Goal: Task Accomplishment & Management: Use online tool/utility

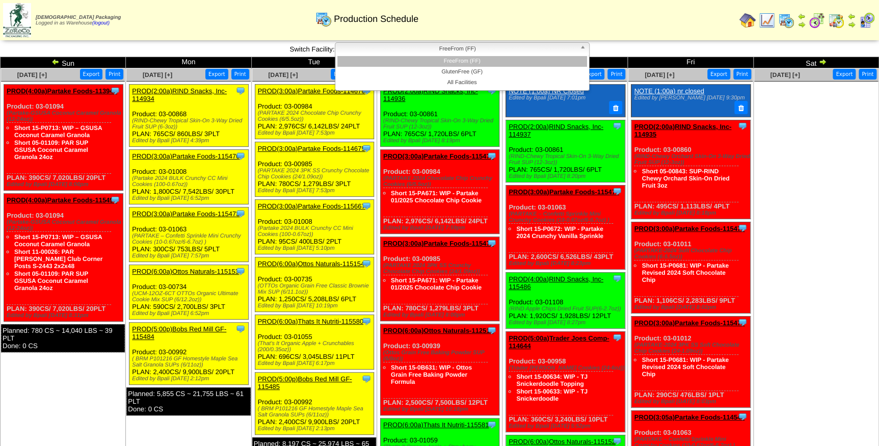
click at [477, 46] on span "FreeFrom (FF)" at bounding box center [457, 49] width 236 height 12
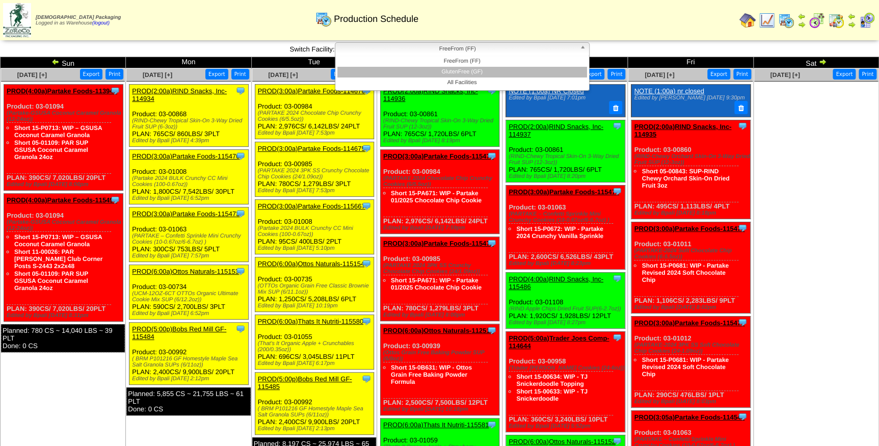
click at [451, 70] on li "GlutenFree (GF)" at bounding box center [462, 72] width 250 height 11
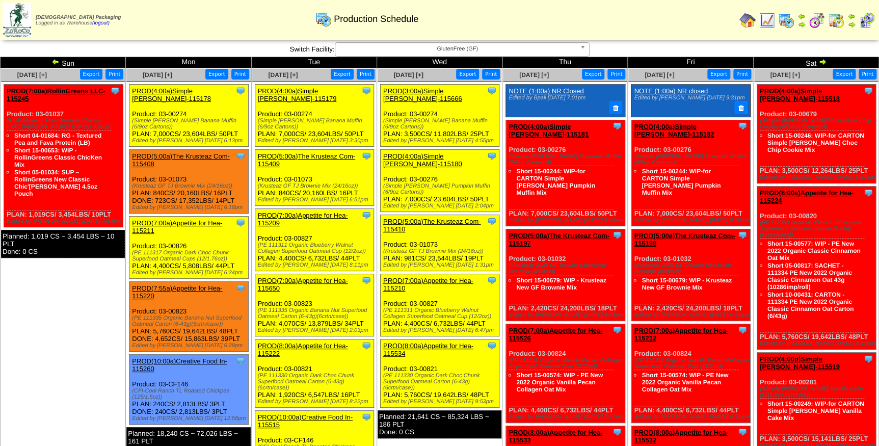
click at [447, 91] on link "PROD(3:00a)Simple [PERSON_NAME]-115666" at bounding box center [422, 94] width 79 height 15
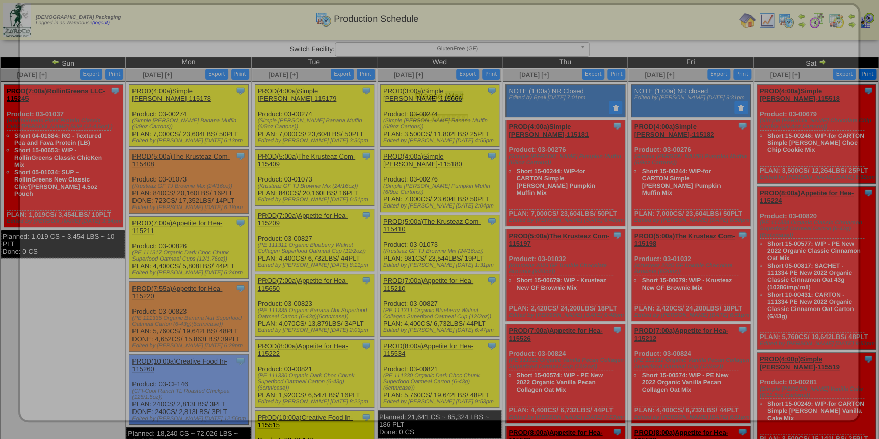
click at [447, 91] on div "Please Wait" at bounding box center [439, 68] width 817 height 107
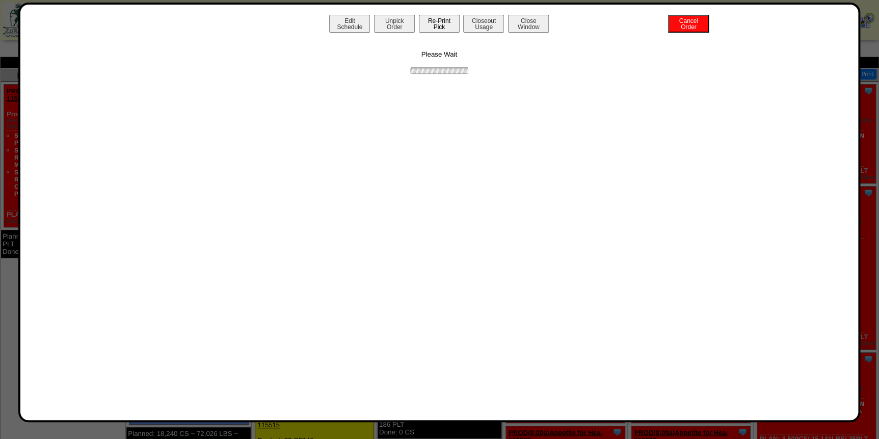
click at [436, 23] on button "Re-Print Pick" at bounding box center [439, 24] width 41 height 18
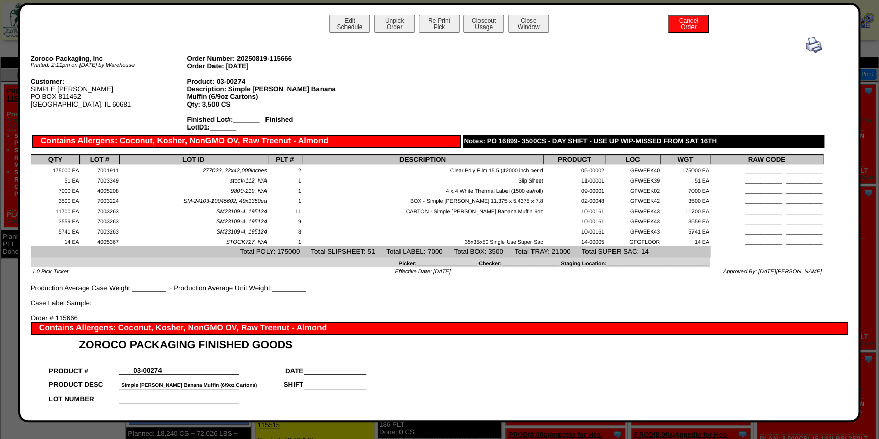
click at [805, 46] on img at bounding box center [813, 45] width 16 height 16
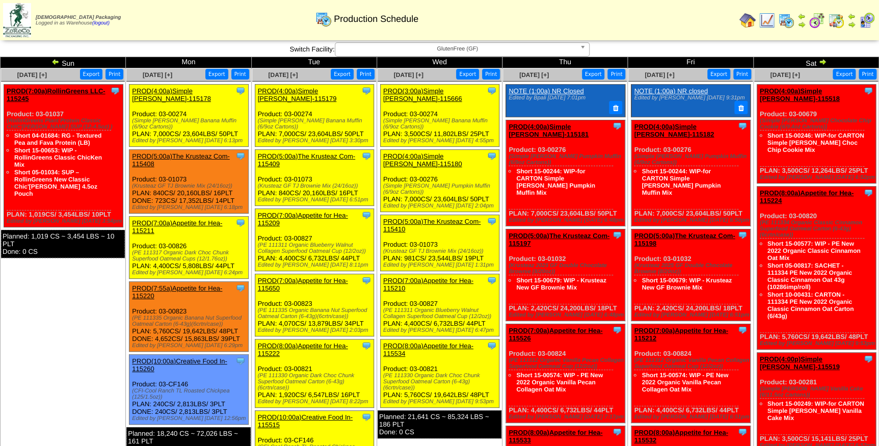
click at [446, 152] on link "PROD(4:00a)Simple [PERSON_NAME]-115180" at bounding box center [422, 159] width 79 height 15
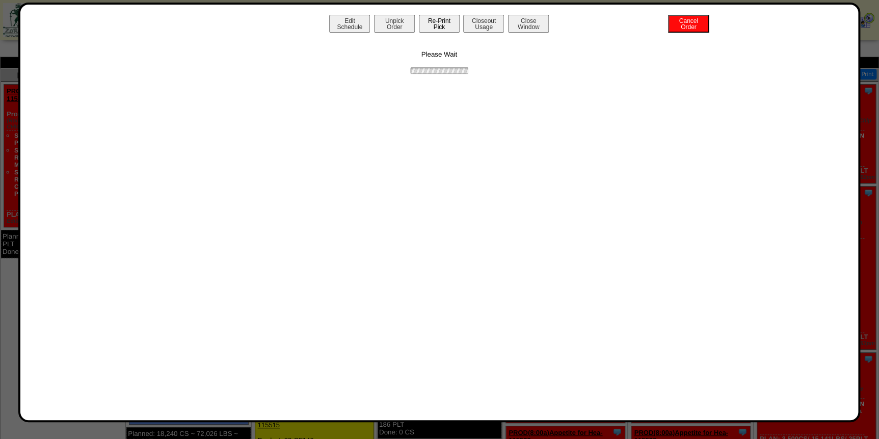
click at [432, 28] on button "Re-Print Pick" at bounding box center [439, 24] width 41 height 18
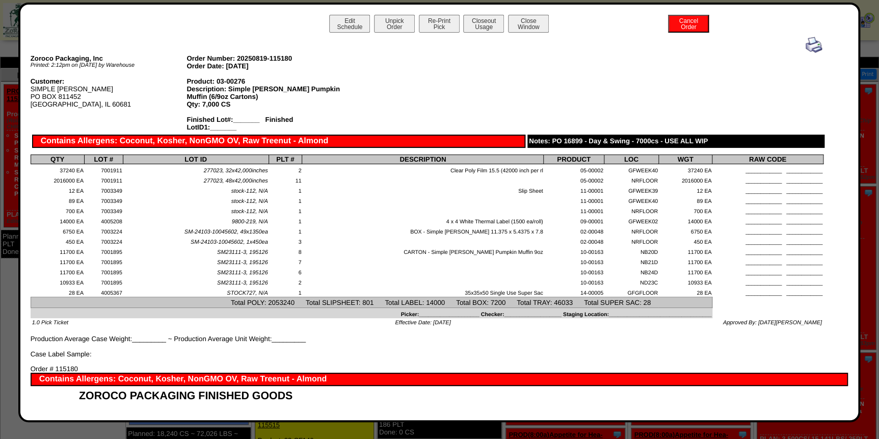
click at [805, 44] on img at bounding box center [813, 45] width 16 height 16
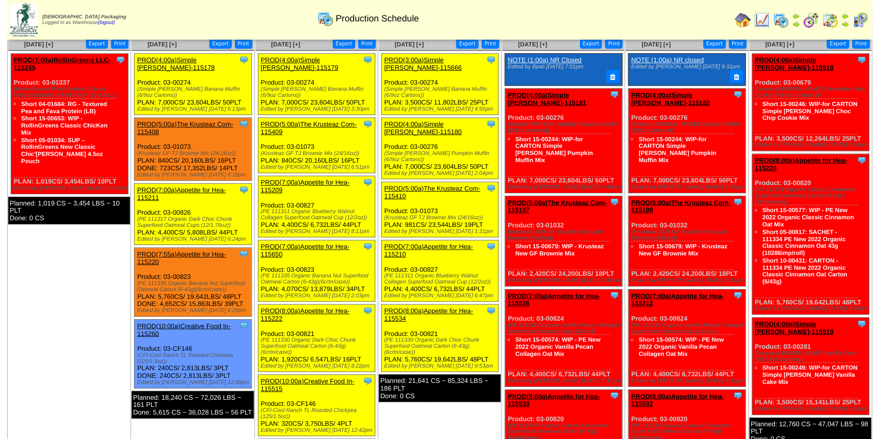
scroll to position [46, 0]
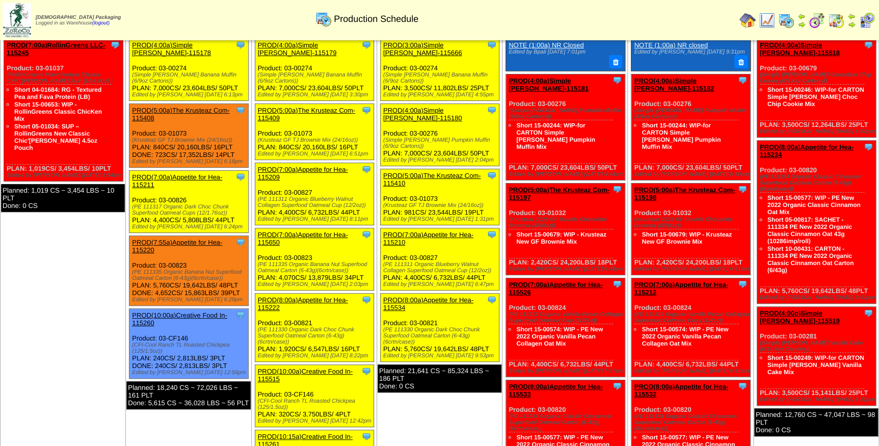
click at [431, 172] on link "PROD(5:00a)The Krusteaz Com-115410" at bounding box center [431, 179] width 97 height 15
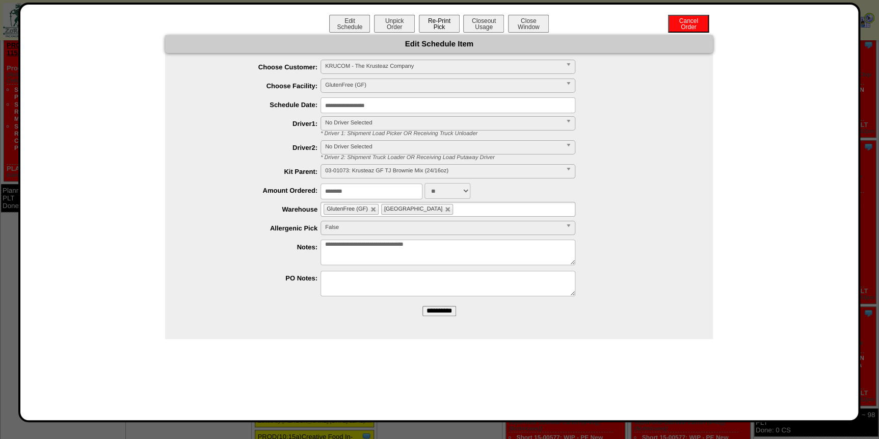
click at [444, 23] on button "Re-Print Pick" at bounding box center [439, 24] width 41 height 18
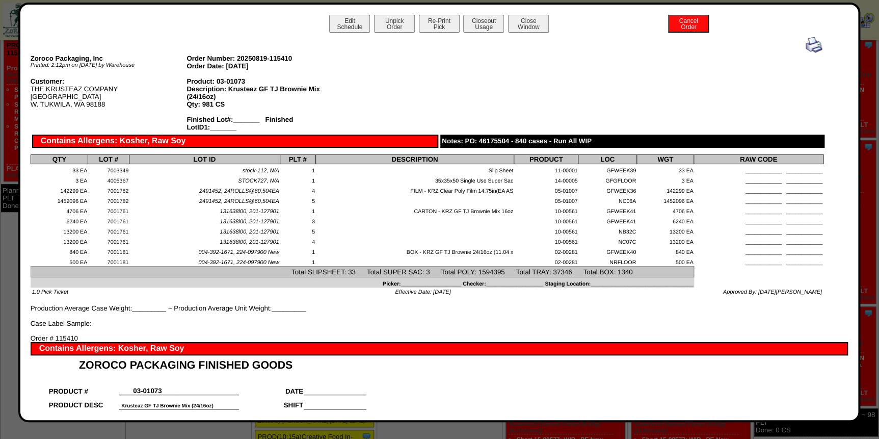
click at [809, 45] on img at bounding box center [813, 45] width 16 height 16
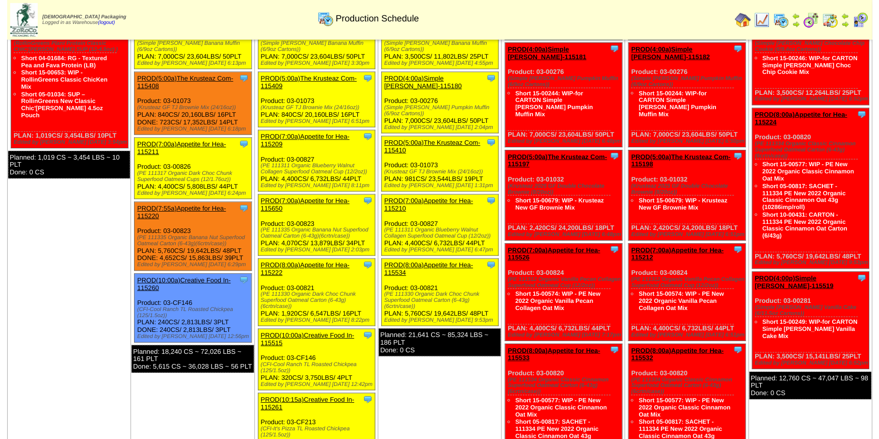
scroll to position [92, 0]
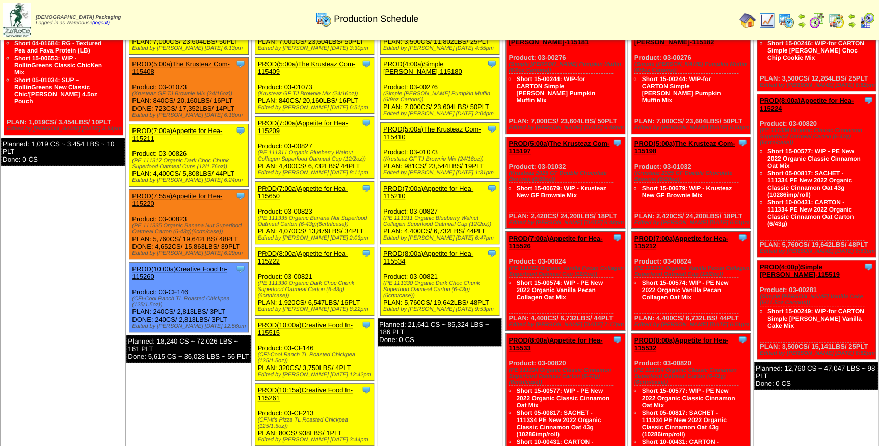
click at [435, 184] on link "PROD(7:00a)Appetite for Hea-115210" at bounding box center [428, 191] width 90 height 15
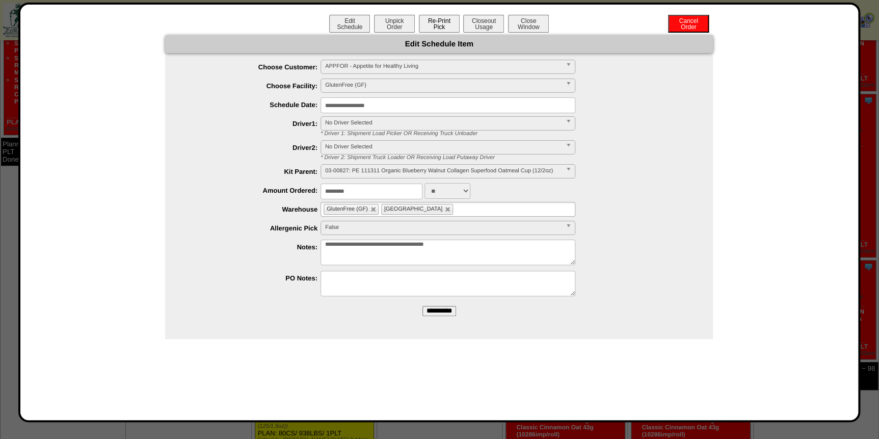
click at [443, 24] on button "Re-Print Pick" at bounding box center [439, 24] width 41 height 18
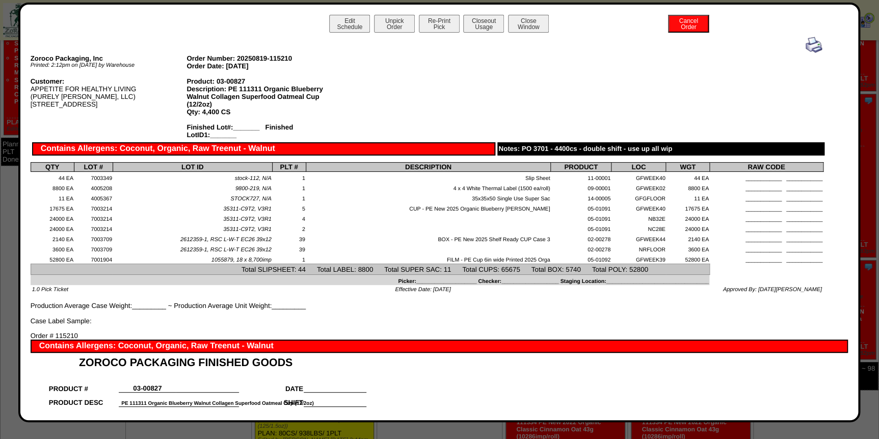
click at [806, 41] on img at bounding box center [813, 45] width 16 height 16
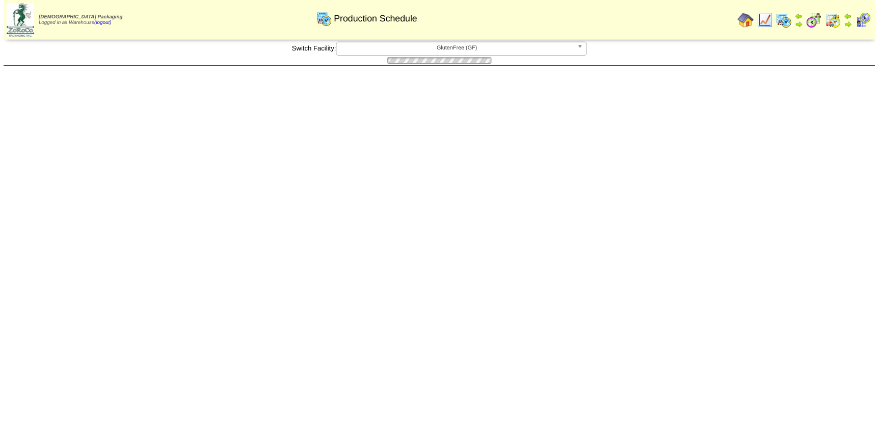
scroll to position [92, 0]
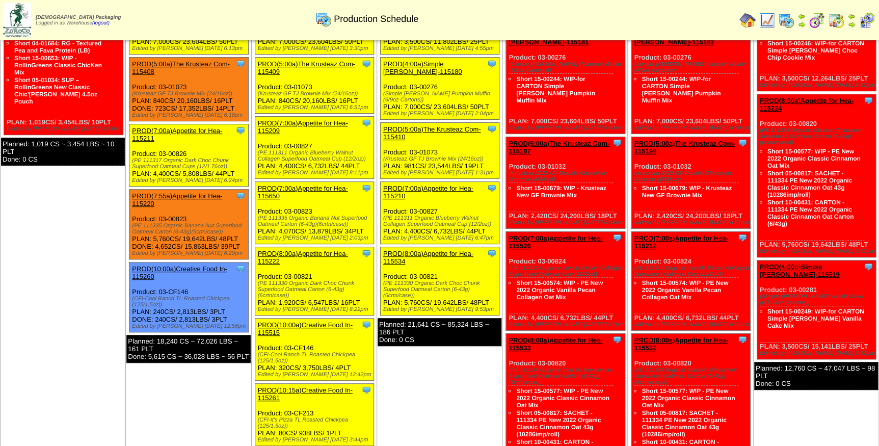
click at [437, 250] on link "PROD(8:00a)Appetite for Hea-115534" at bounding box center [428, 257] width 90 height 15
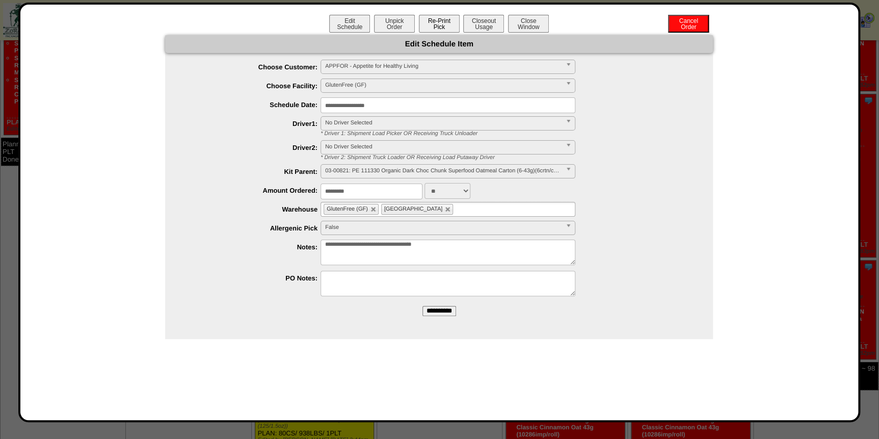
click at [437, 28] on button "Re-Print Pick" at bounding box center [439, 24] width 41 height 18
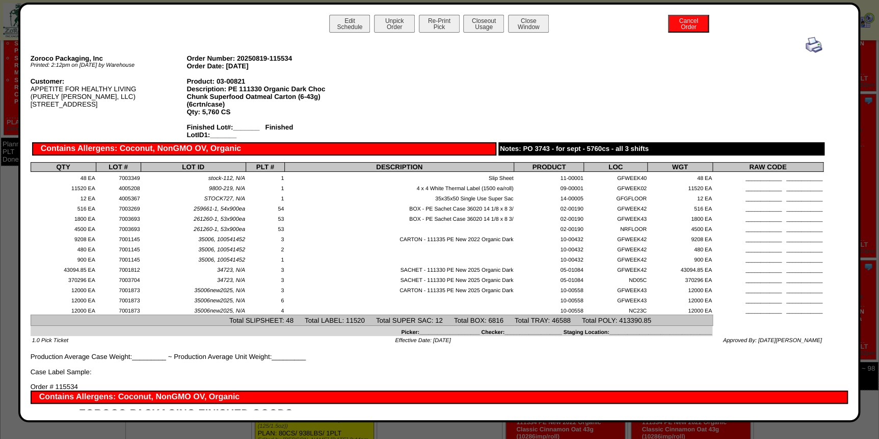
click at [809, 44] on img at bounding box center [813, 45] width 16 height 16
